Goal: Task Accomplishment & Management: Use online tool/utility

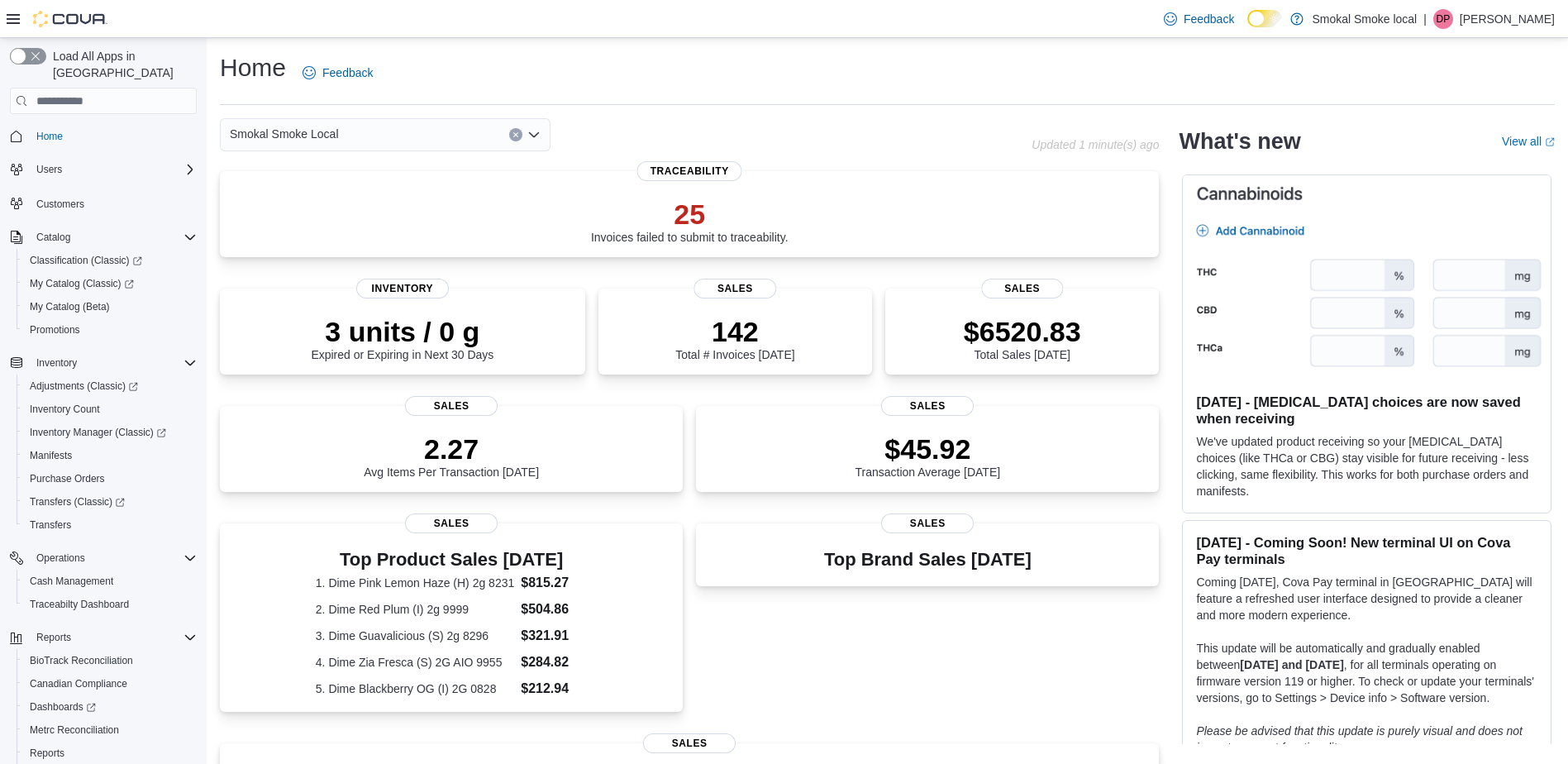
click at [512, 134] on button "Clear input" at bounding box center [515, 135] width 13 height 13
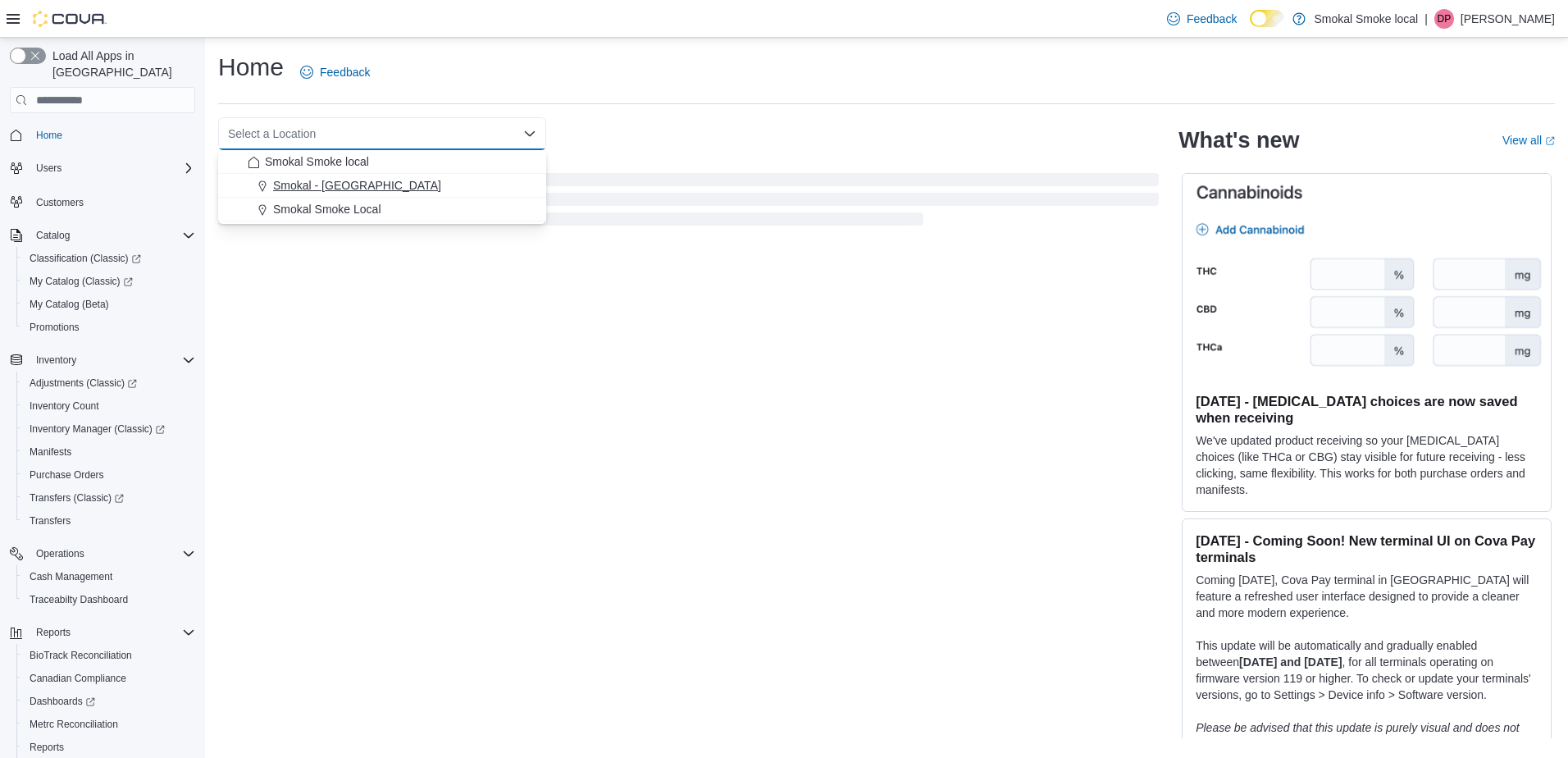
click at [350, 184] on span "Smokal - [GEOGRAPHIC_DATA]" at bounding box center [357, 185] width 168 height 17
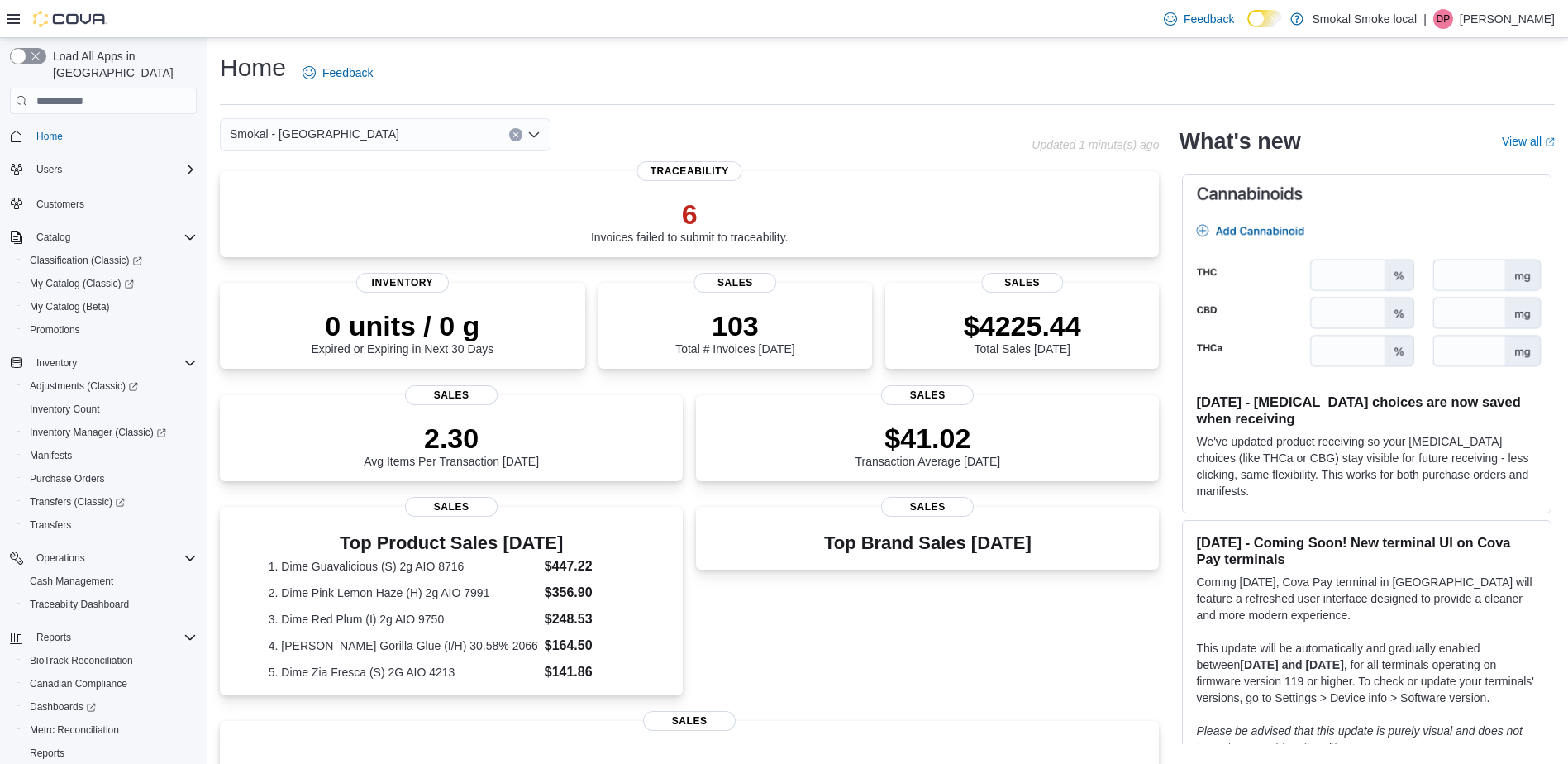
click at [517, 134] on icon "Clear input" at bounding box center [515, 135] width 4 height 4
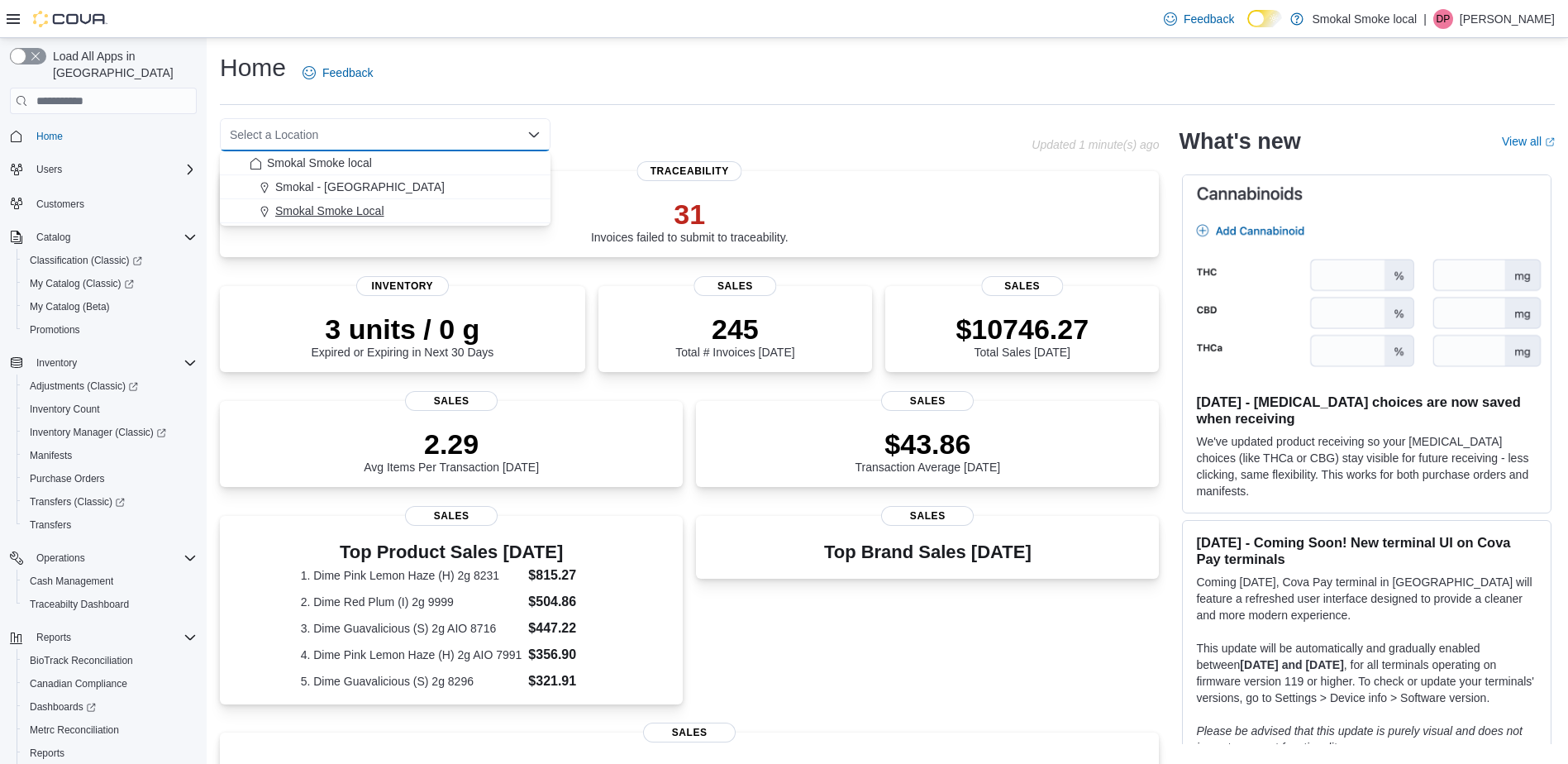
click at [402, 202] on button "Smokal Smoke Local" at bounding box center [384, 211] width 330 height 24
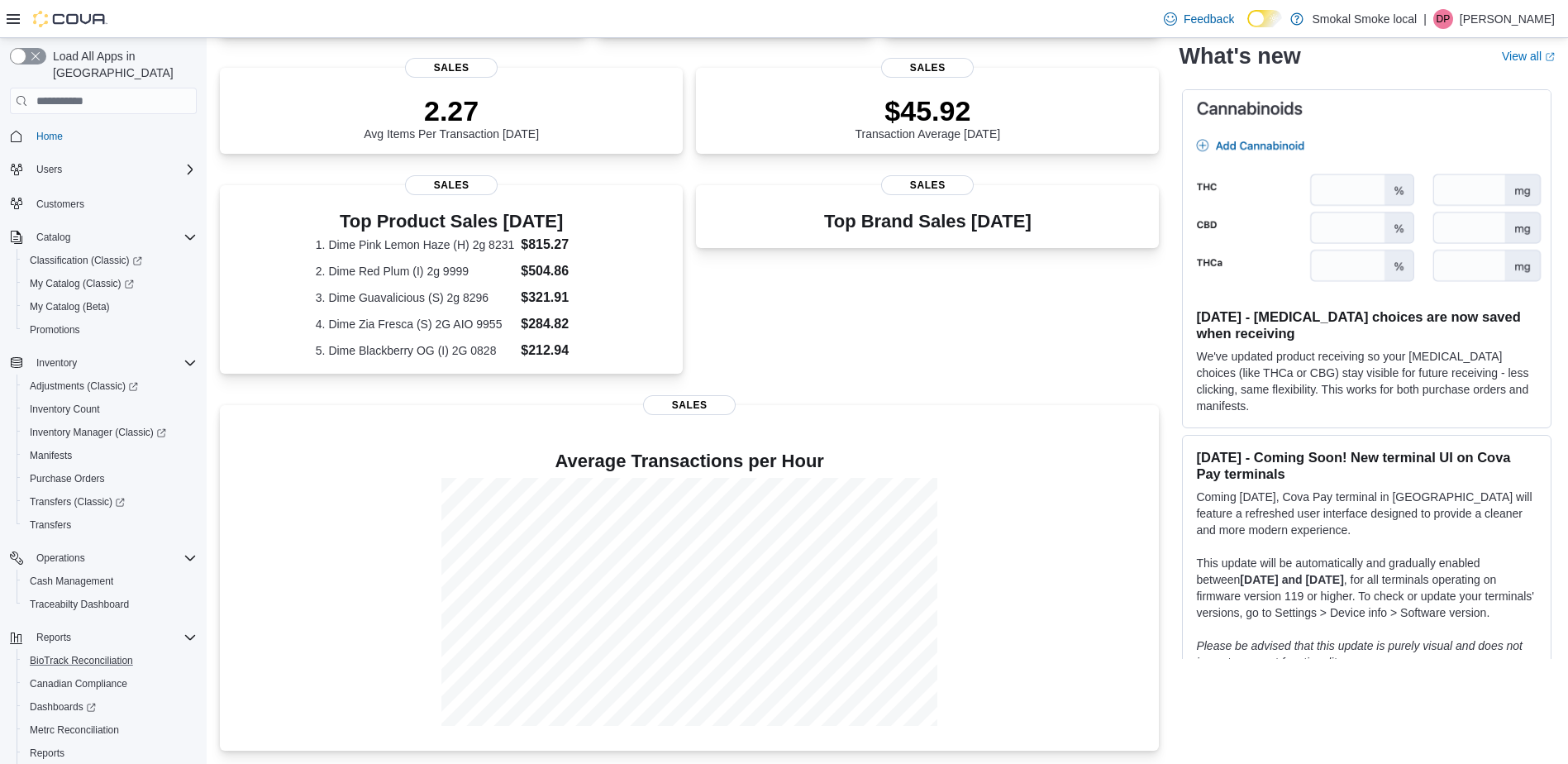
scroll to position [67, 0]
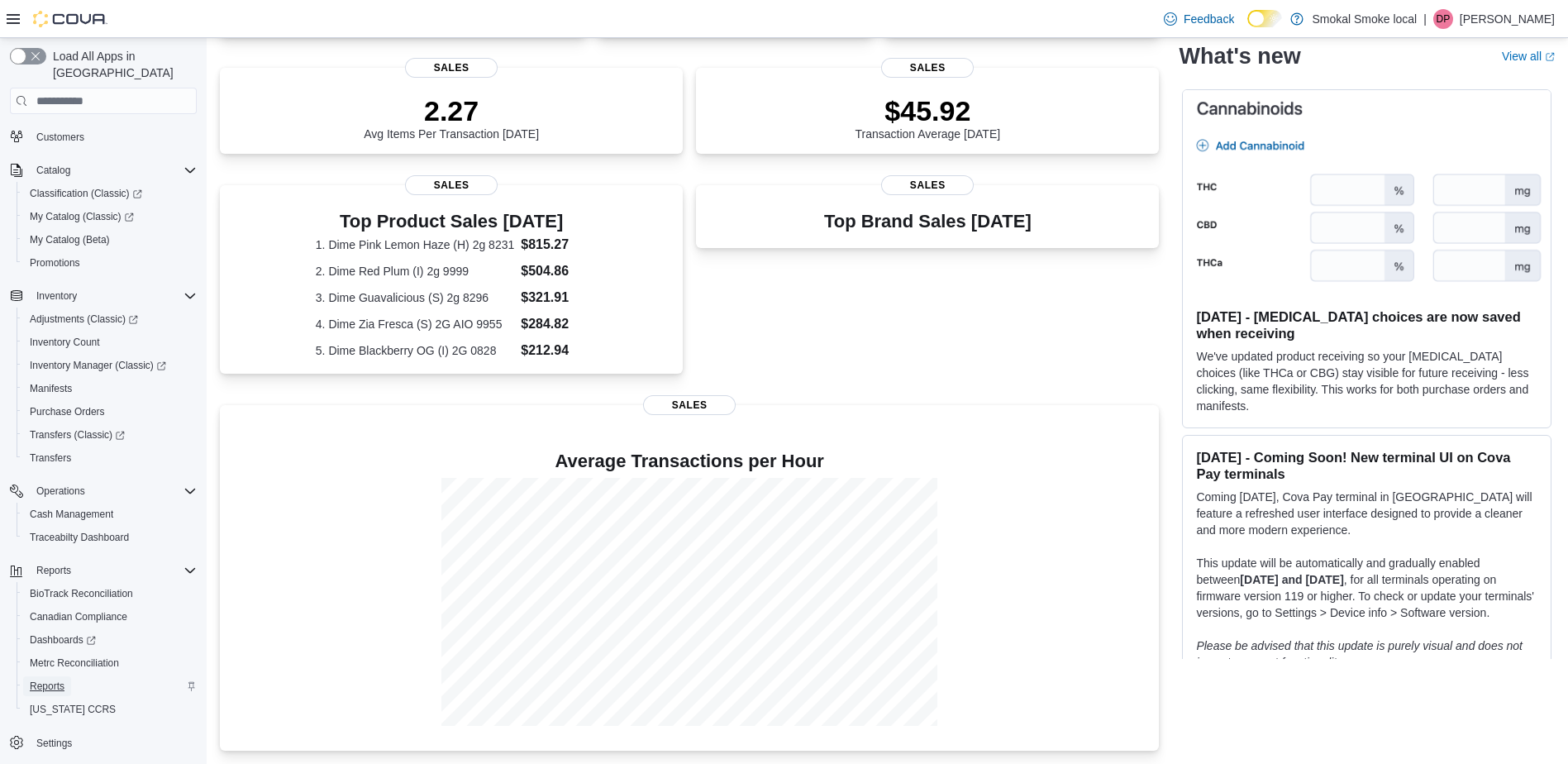
click at [56, 679] on span "Reports" at bounding box center [47, 685] width 35 height 13
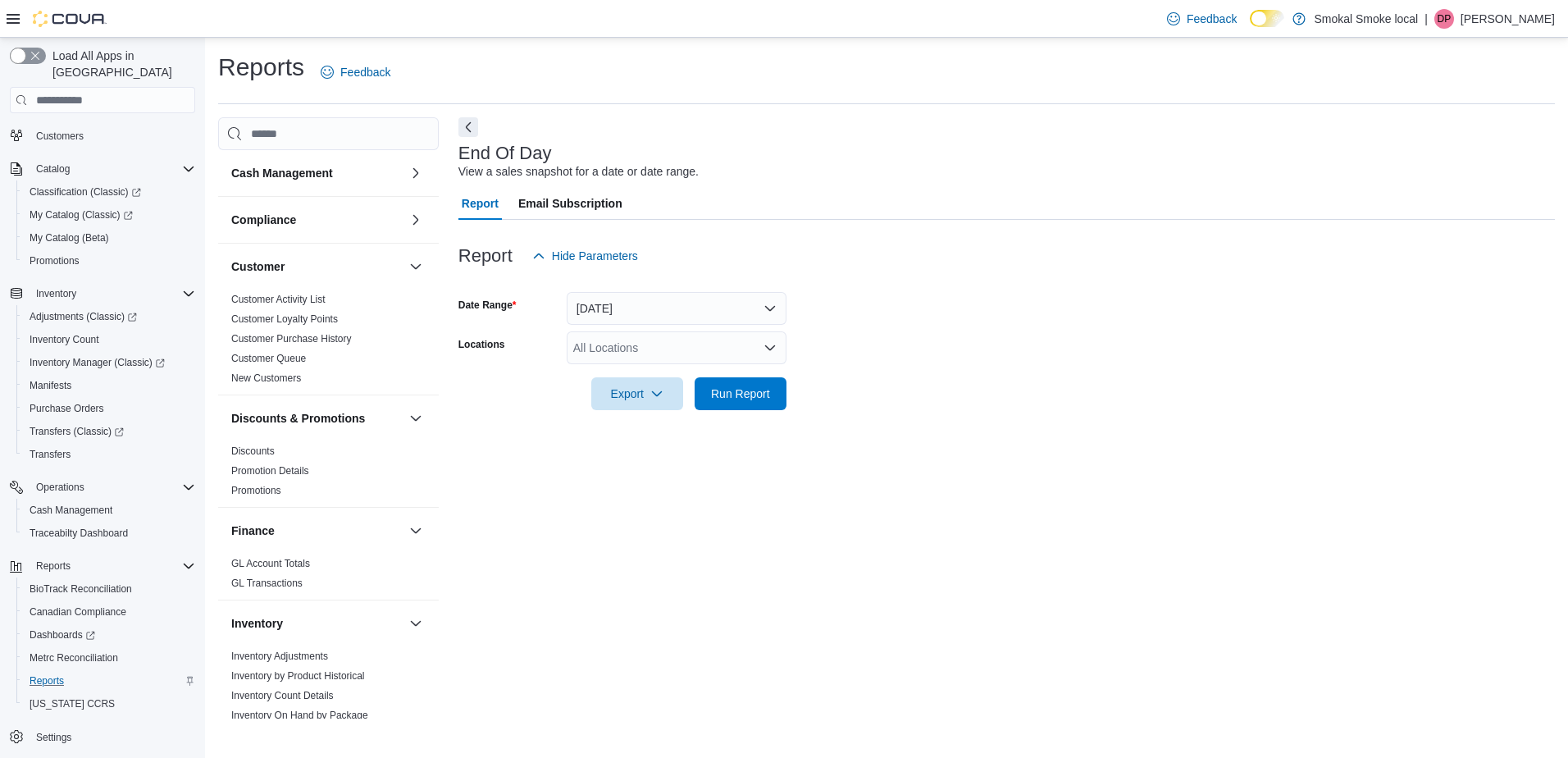
click at [675, 348] on div "All Locations" at bounding box center [676, 347] width 220 height 32
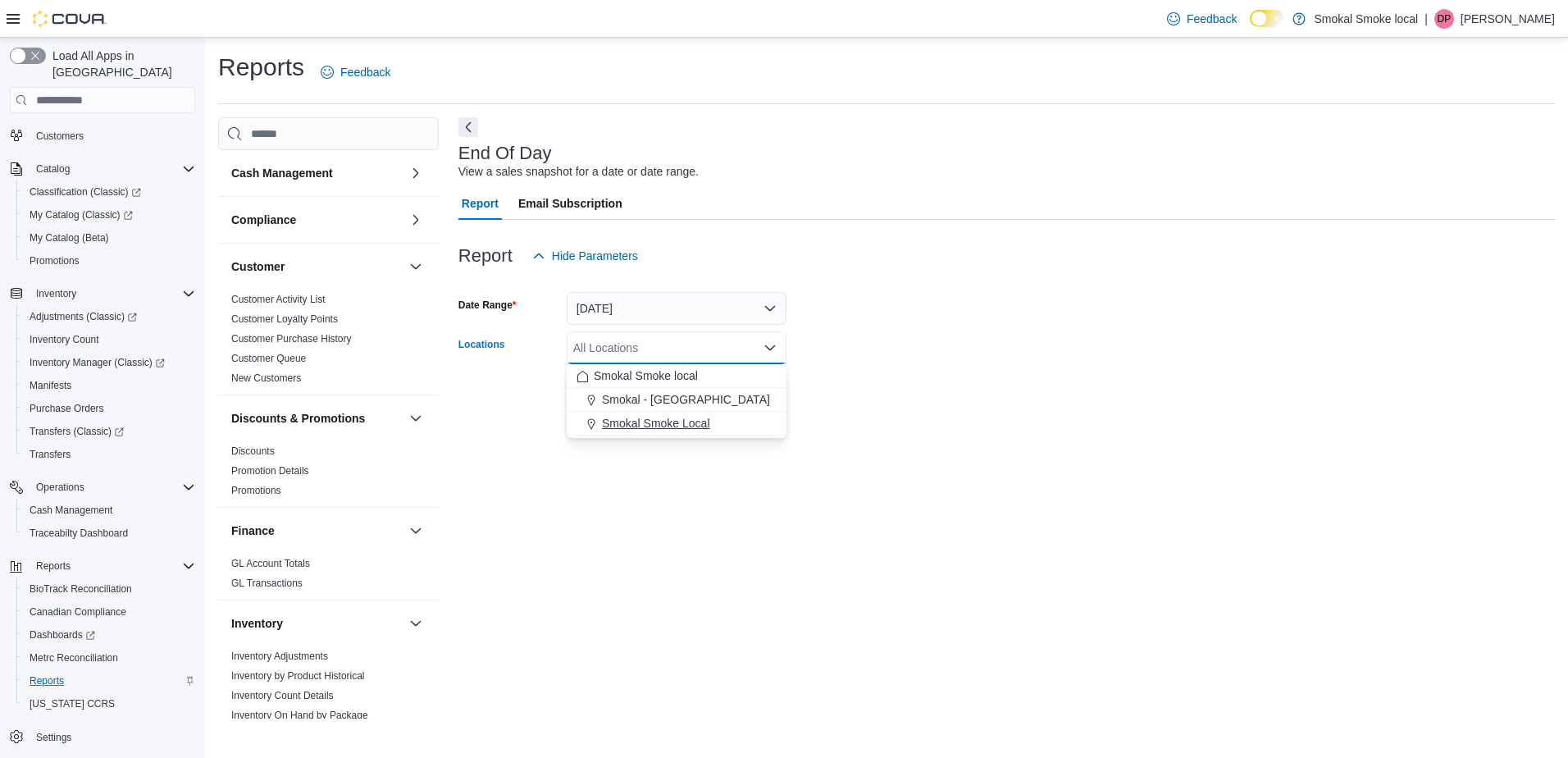
click at [686, 417] on span "Smokal Smoke Local" at bounding box center [655, 422] width 108 height 17
click at [848, 444] on div "End Of Day View a sales snapshot for a date or date range. Report Email Subscri…" at bounding box center [1007, 417] width 1096 height 601
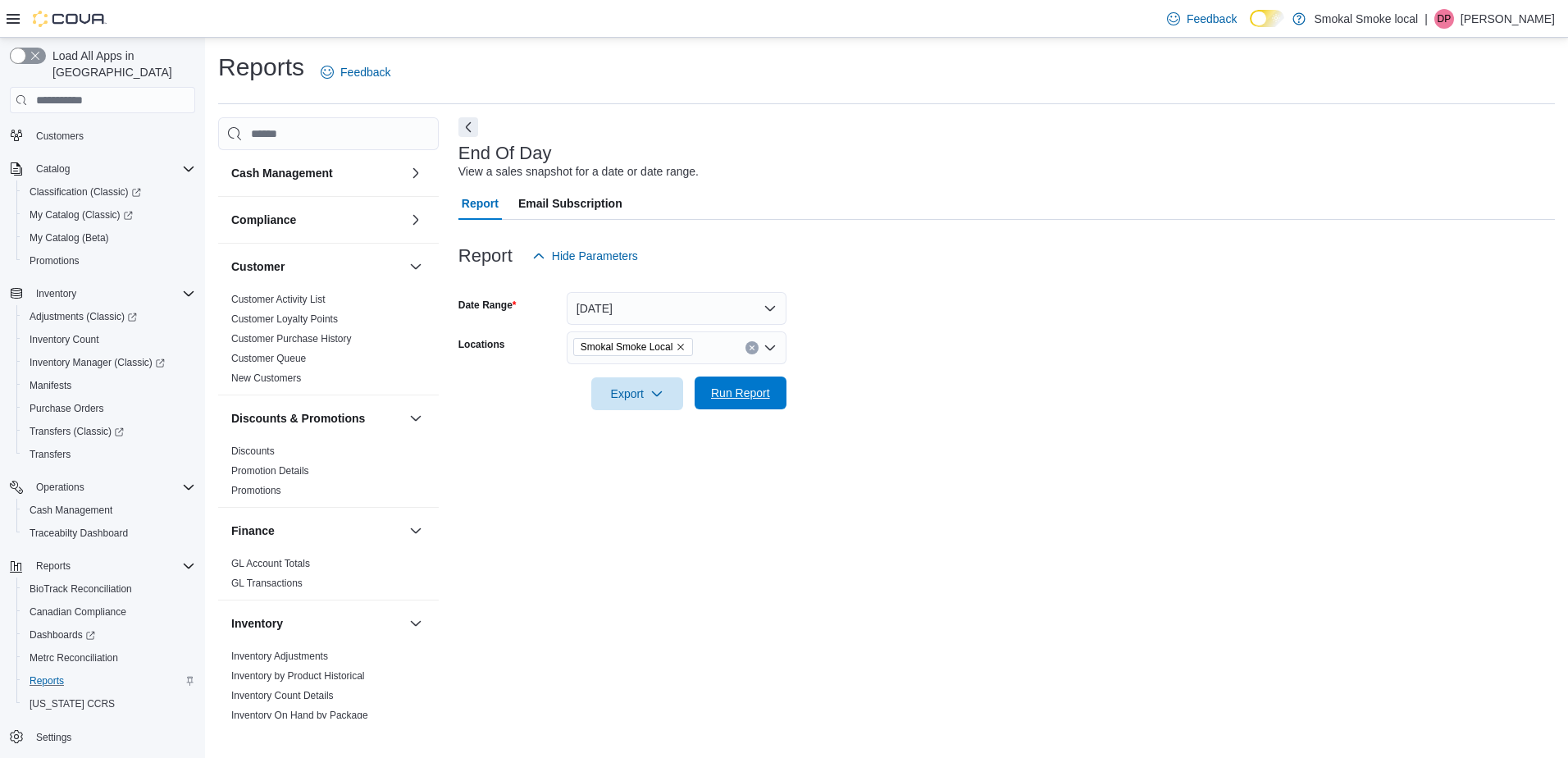
click at [764, 398] on span "Run Report" at bounding box center [740, 393] width 59 height 17
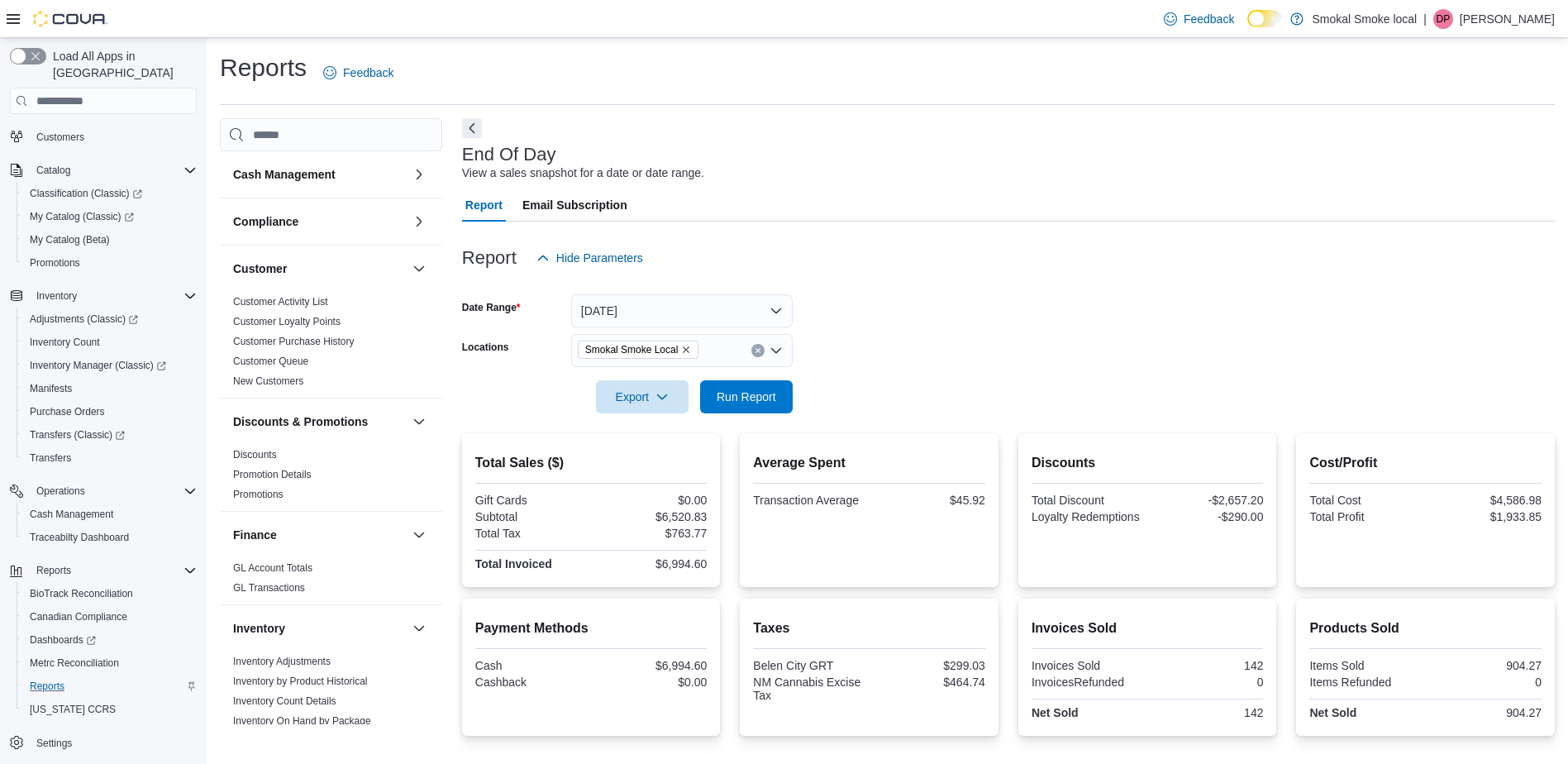
scroll to position [280, 0]
